Goal: Task Accomplishment & Management: Manage account settings

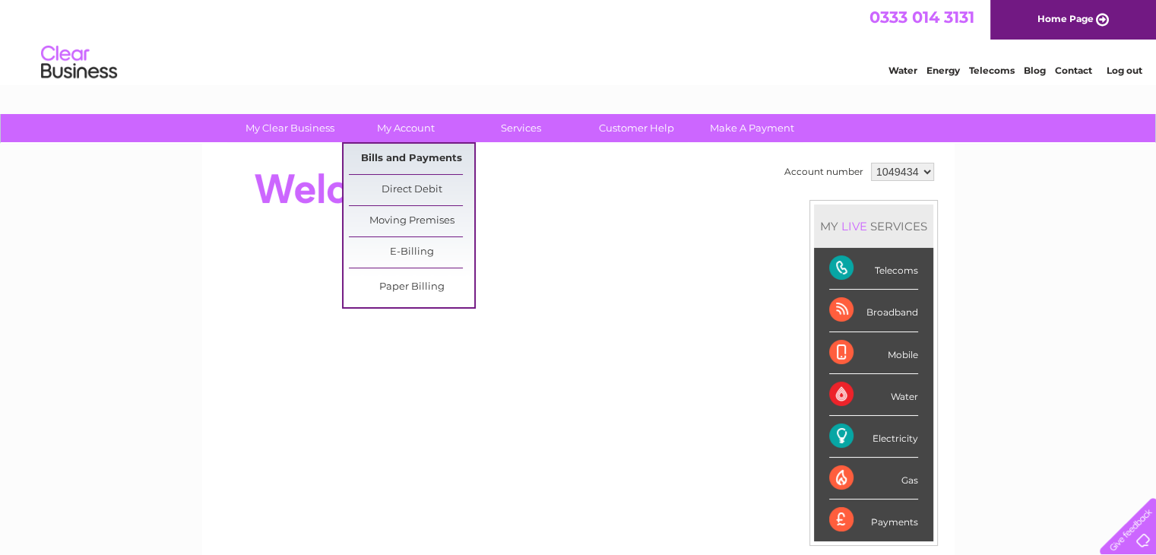
click at [407, 153] on link "Bills and Payments" at bounding box center [411, 159] width 125 height 30
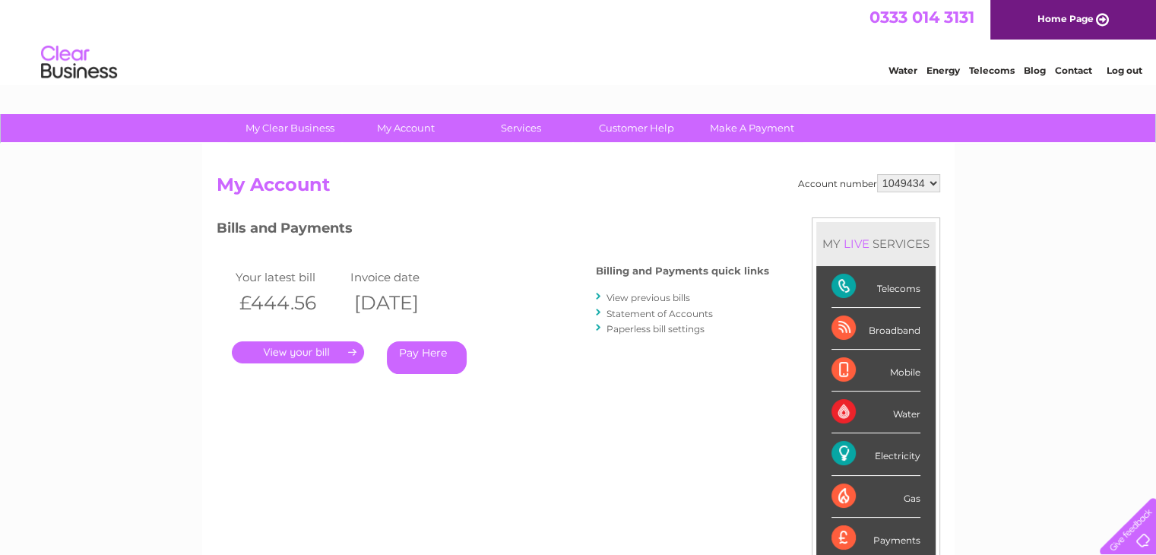
click at [334, 350] on link "." at bounding box center [298, 352] width 132 height 22
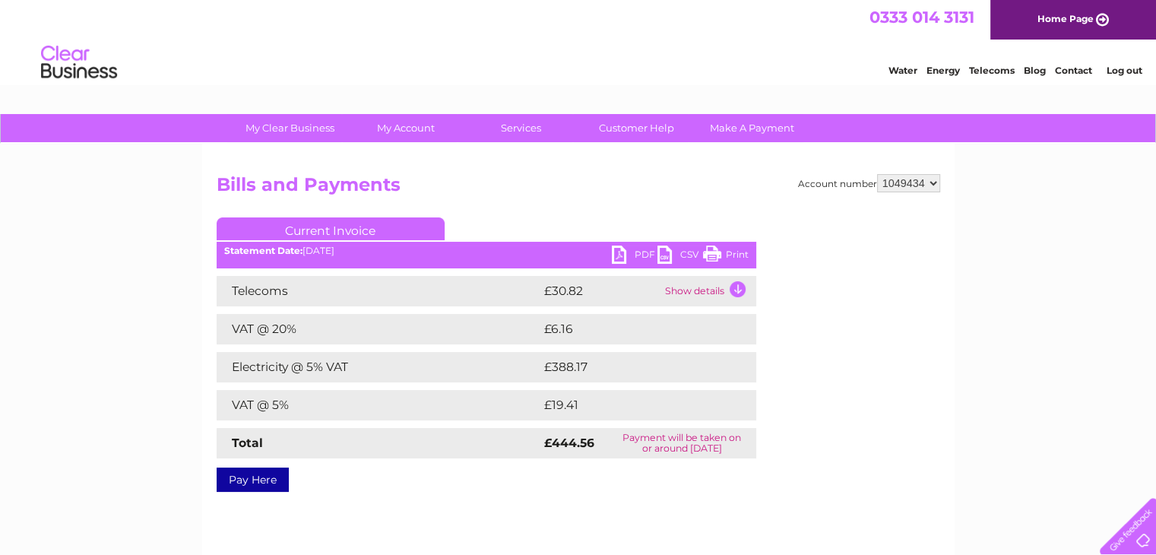
click at [716, 249] on link "Print" at bounding box center [726, 257] width 46 height 22
click at [736, 287] on td "Show details" at bounding box center [708, 291] width 95 height 30
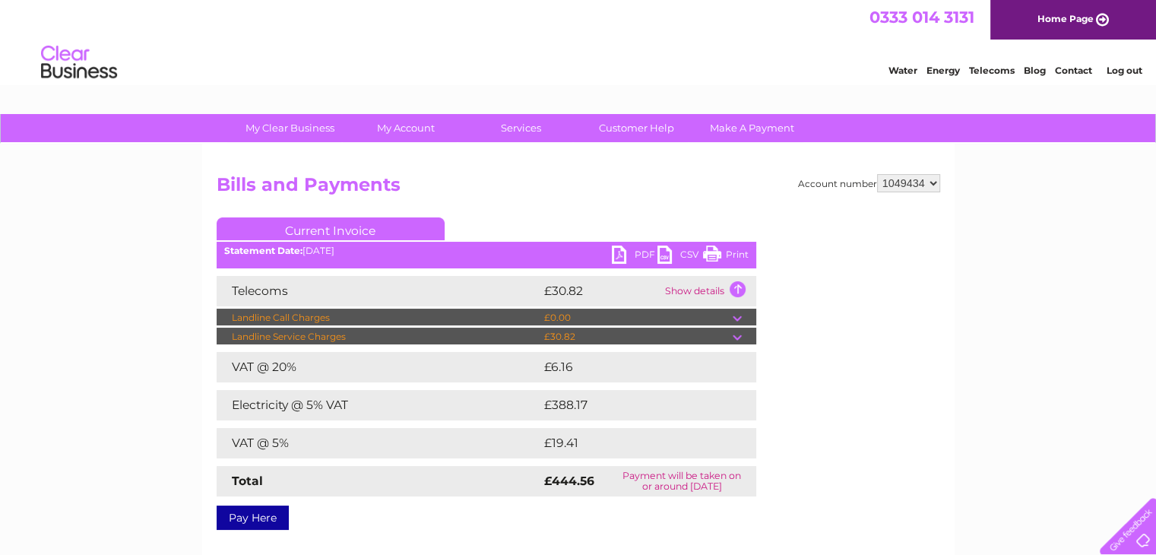
click at [743, 335] on td at bounding box center [745, 337] width 24 height 18
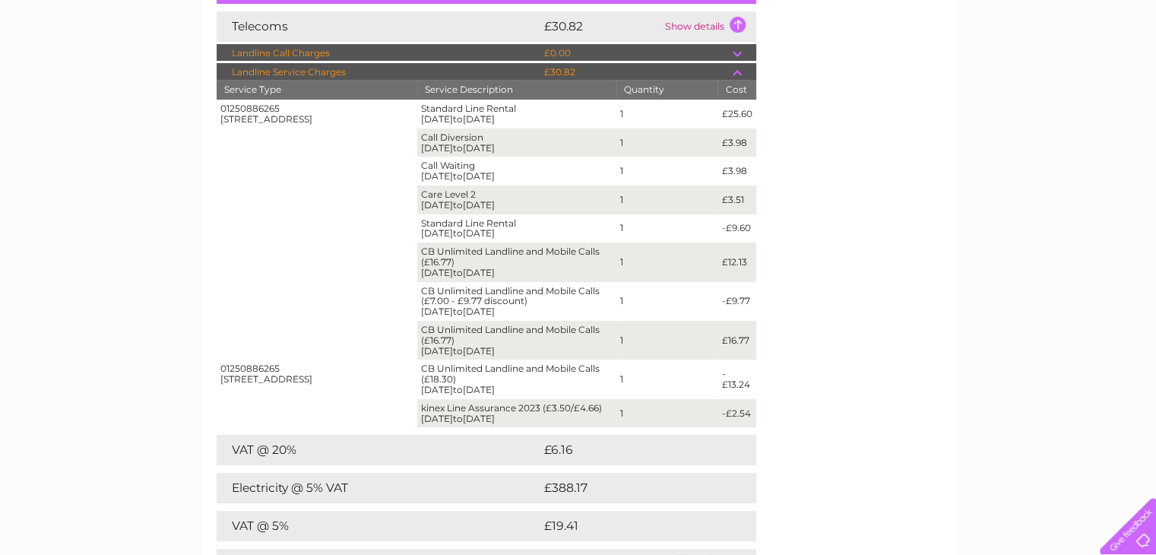
scroll to position [228, 0]
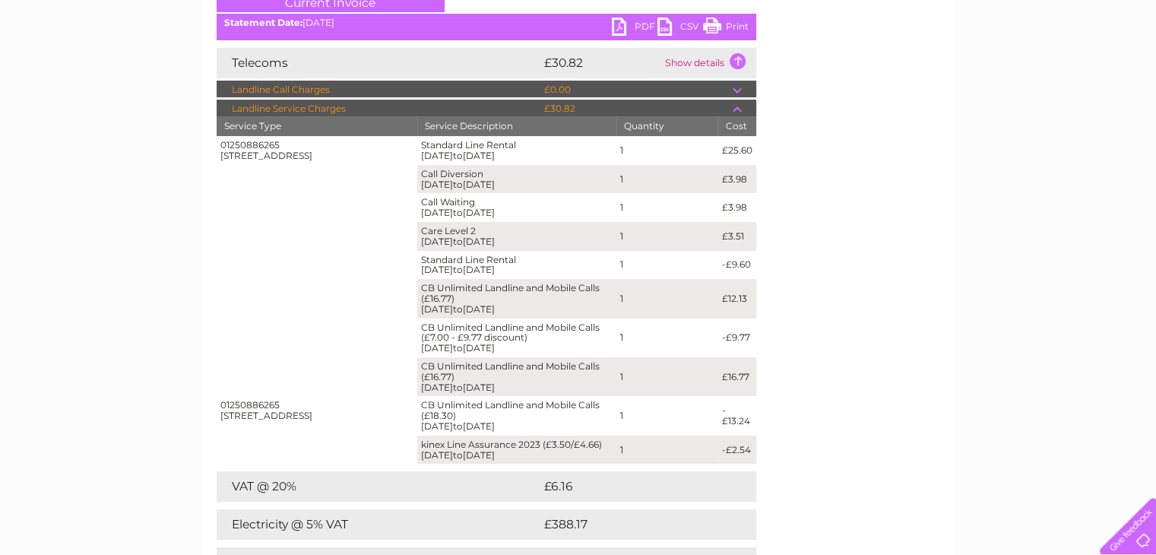
click at [733, 90] on td at bounding box center [745, 90] width 24 height 18
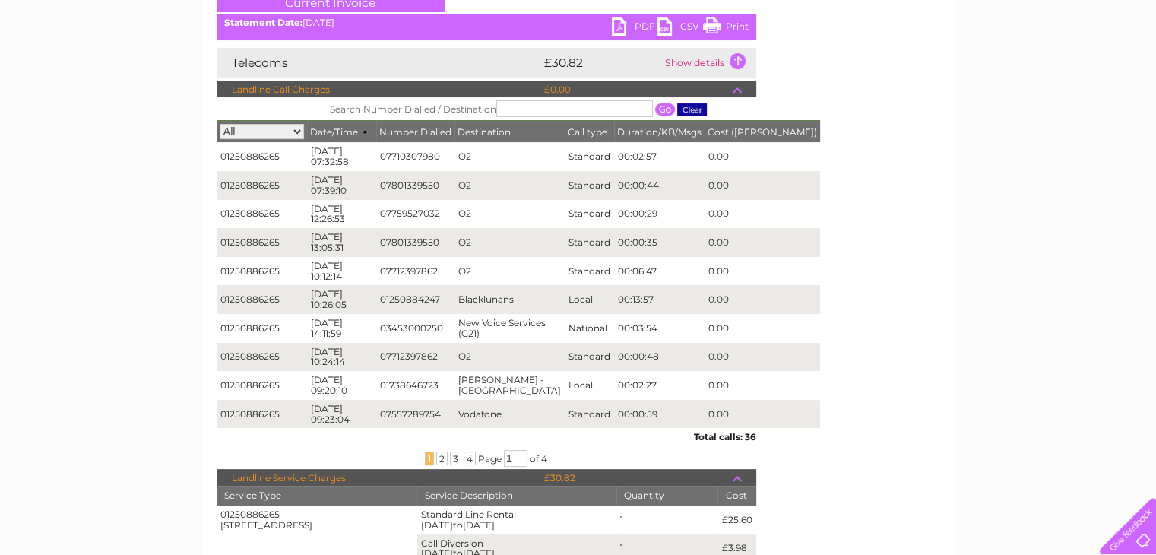
click at [733, 90] on td at bounding box center [745, 90] width 24 height 18
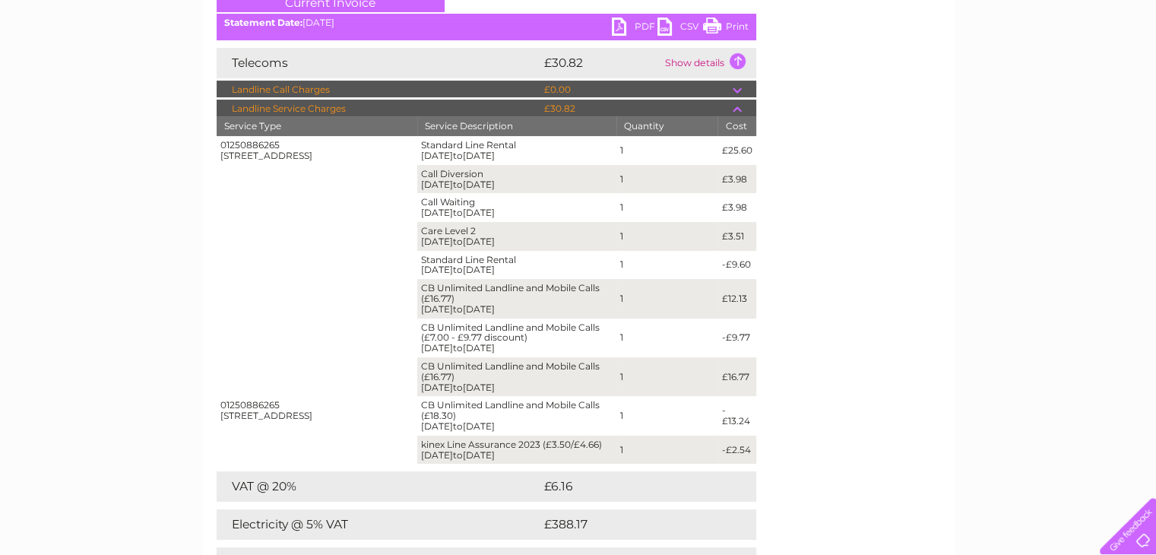
click at [642, 30] on link "PDF" at bounding box center [635, 28] width 46 height 22
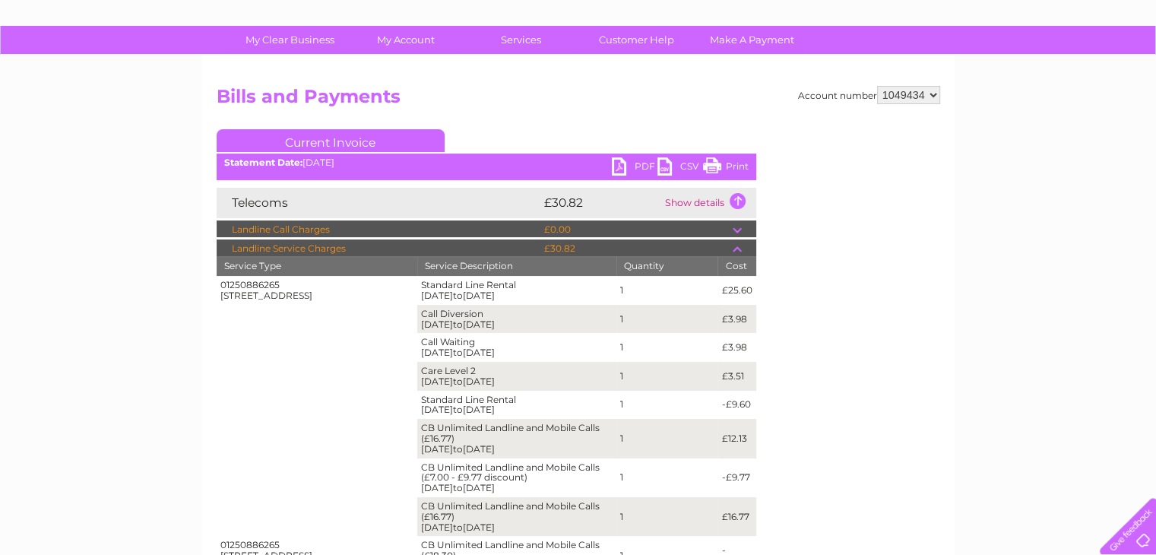
scroll to position [0, 0]
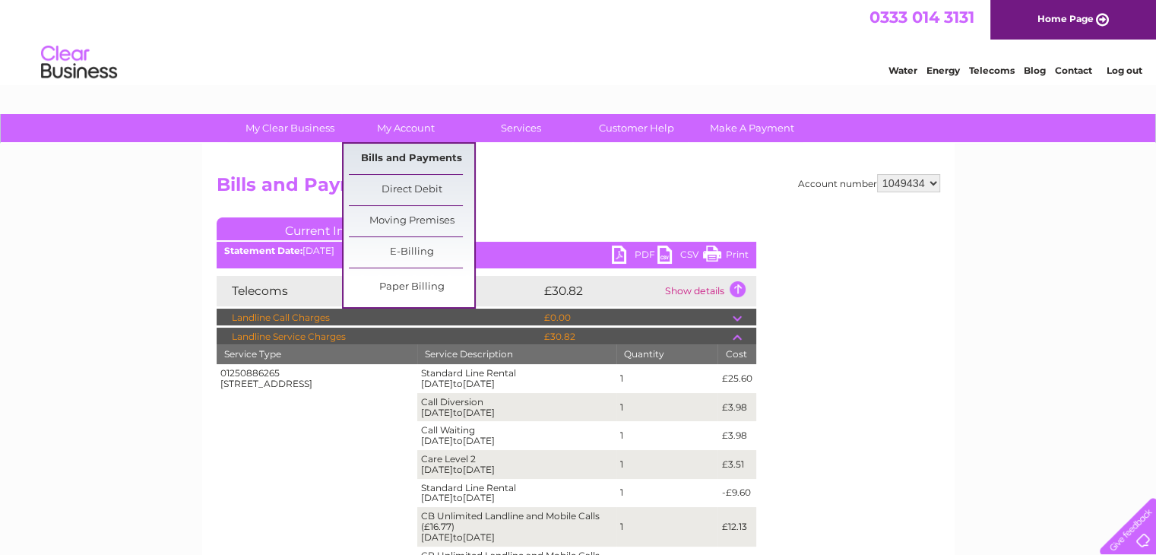
click at [408, 152] on link "Bills and Payments" at bounding box center [411, 159] width 125 height 30
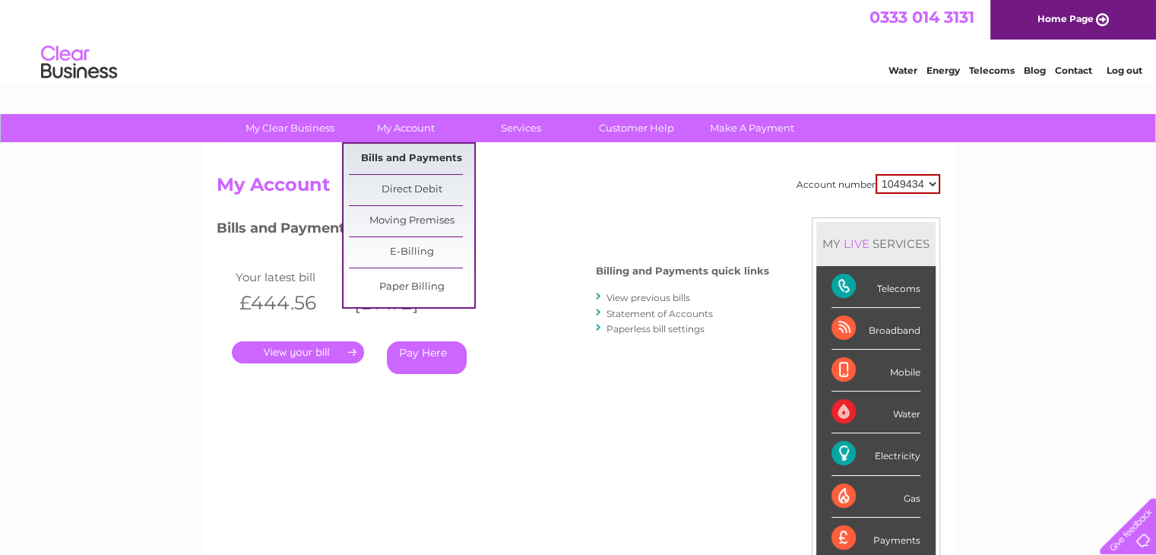
click at [437, 161] on link "Bills and Payments" at bounding box center [411, 159] width 125 height 30
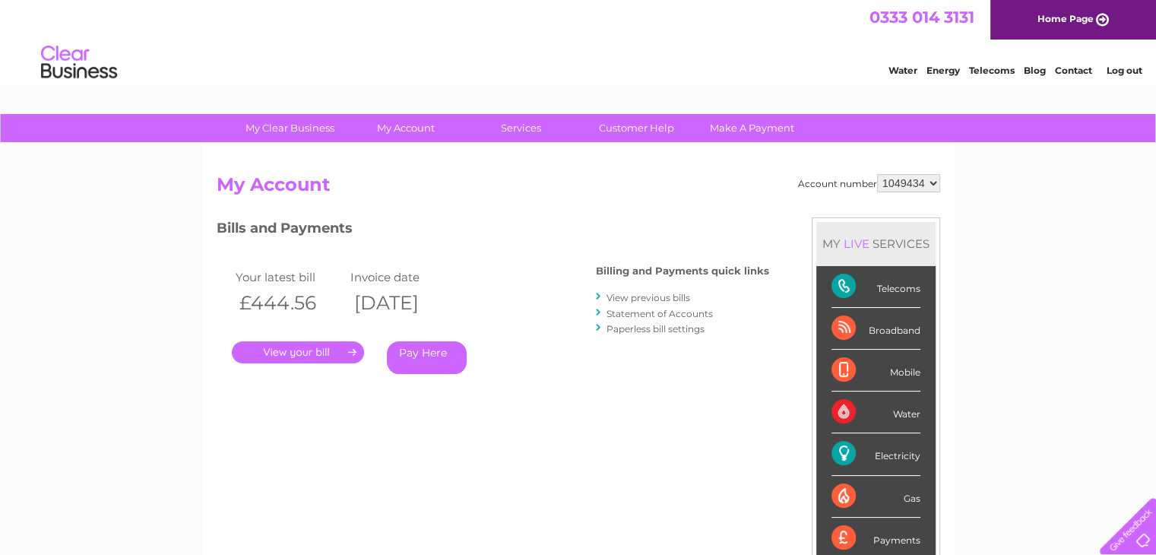
click at [632, 330] on link "Paperless bill settings" at bounding box center [656, 328] width 98 height 11
click at [635, 296] on link "View previous bills" at bounding box center [649, 297] width 84 height 11
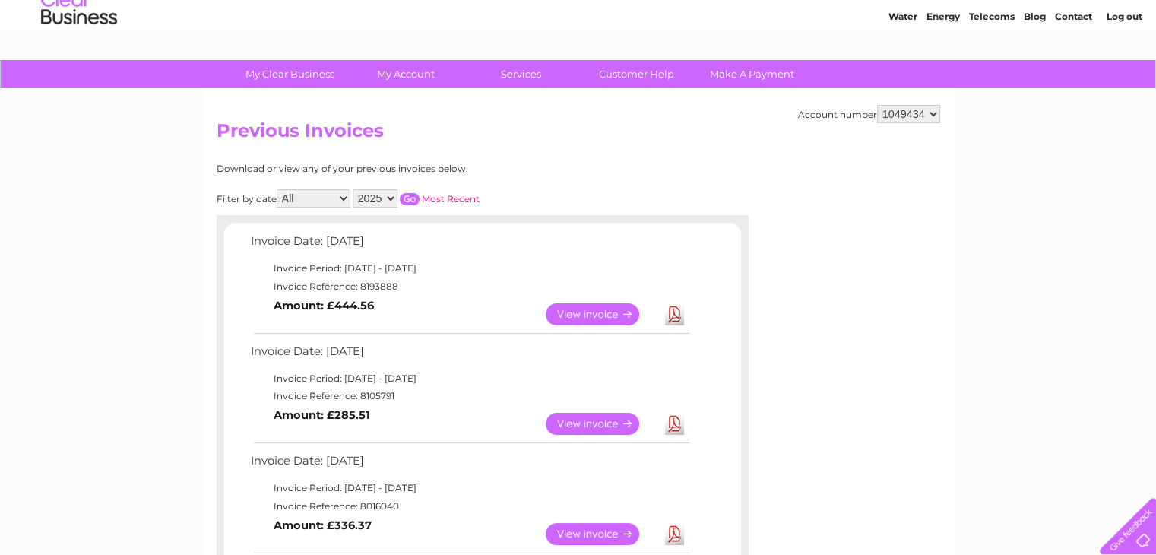
scroll to position [76, 0]
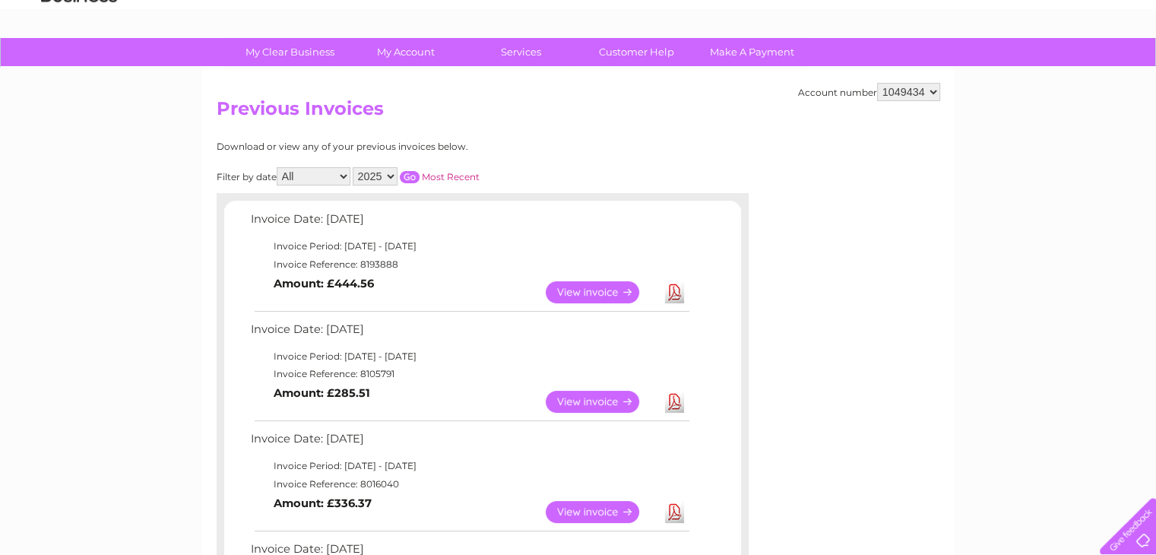
click at [576, 397] on link "View" at bounding box center [602, 402] width 112 height 22
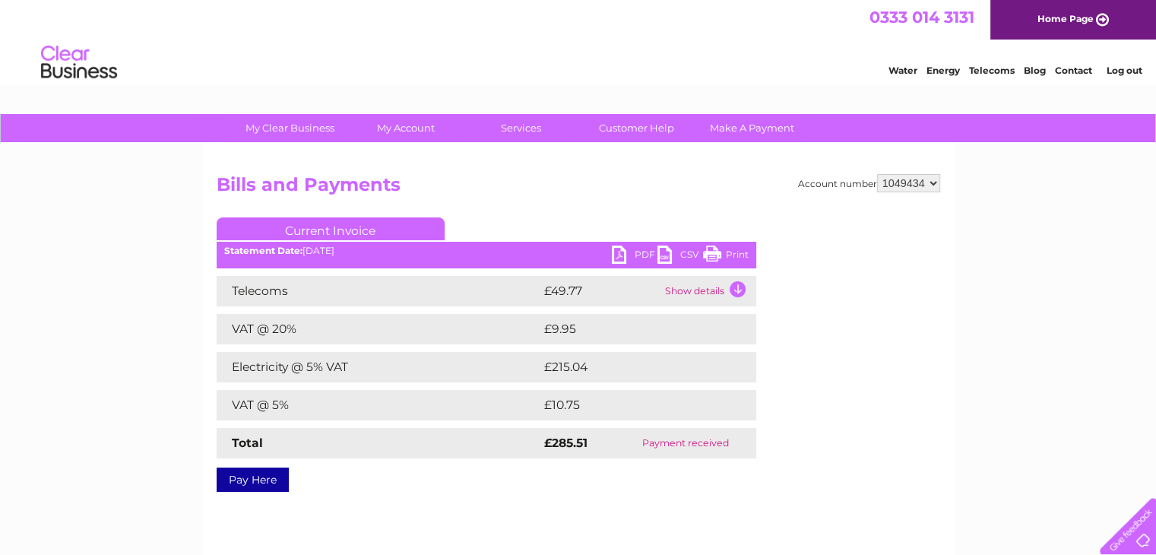
click at [638, 249] on link "PDF" at bounding box center [635, 257] width 46 height 22
